Goal: Go to known website: Access a specific website the user already knows

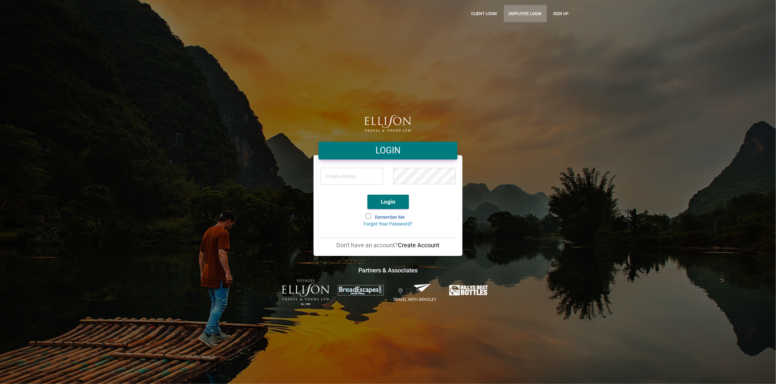
click at [529, 11] on link "Employee Login" at bounding box center [525, 13] width 43 height 17
